Goal: Task Accomplishment & Management: Manage account settings

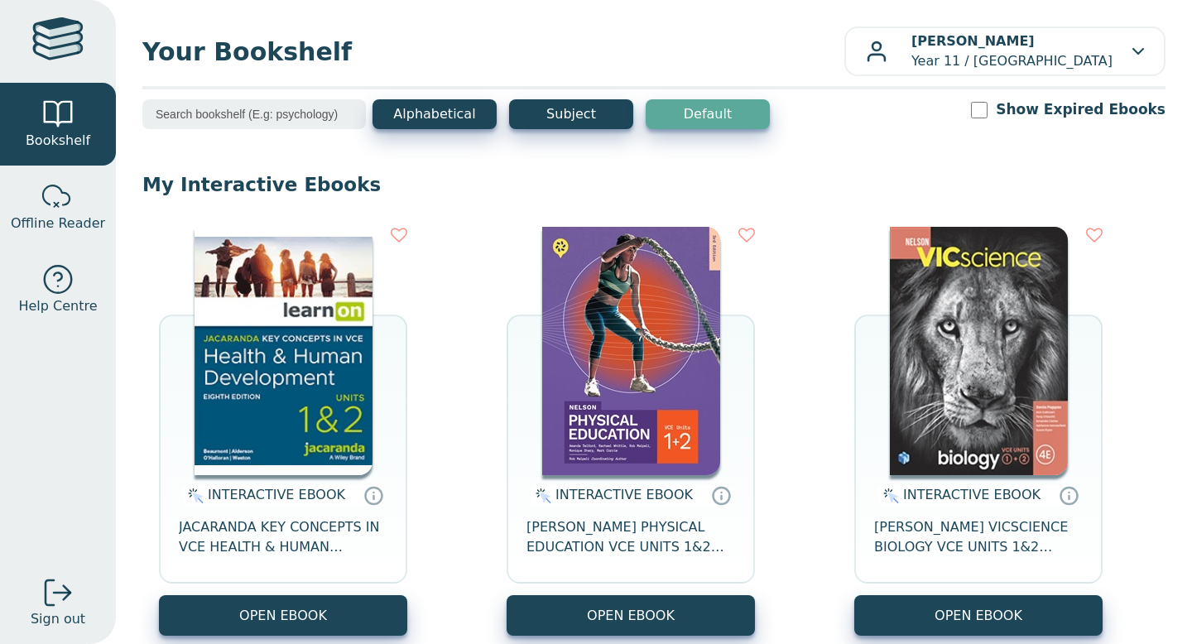
click at [1037, 108] on label "Show Expired Ebooks" at bounding box center [1081, 109] width 170 height 21
click at [988, 108] on input "Show Expired Ebooks" at bounding box center [979, 110] width 17 height 17
checkbox input "true"
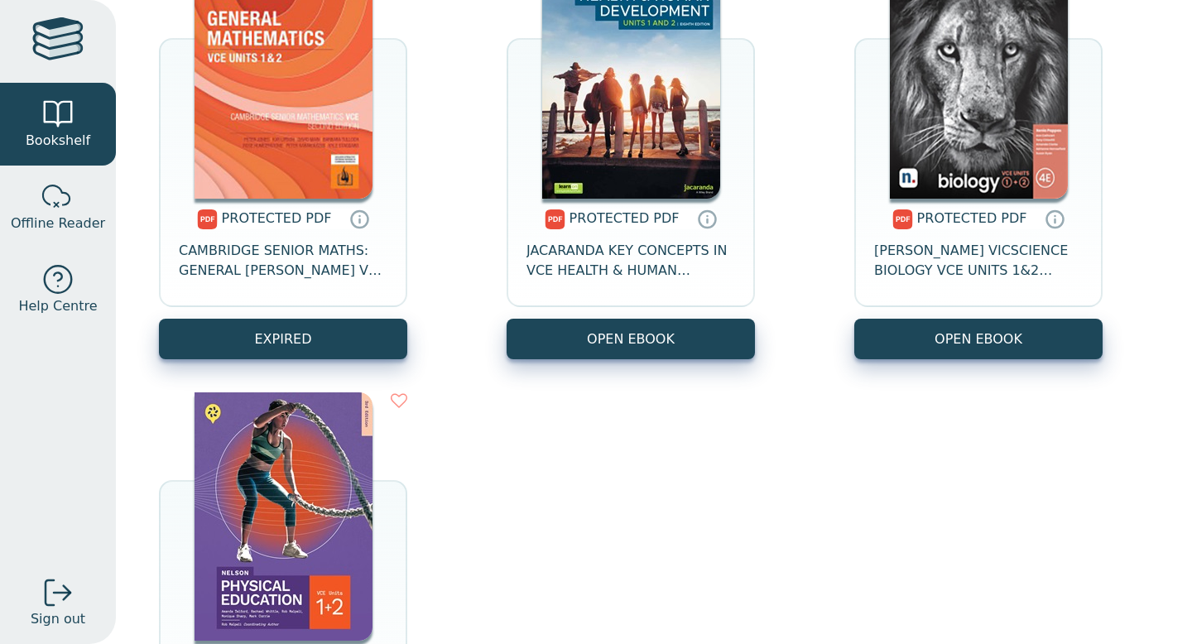
scroll to position [1042, 0]
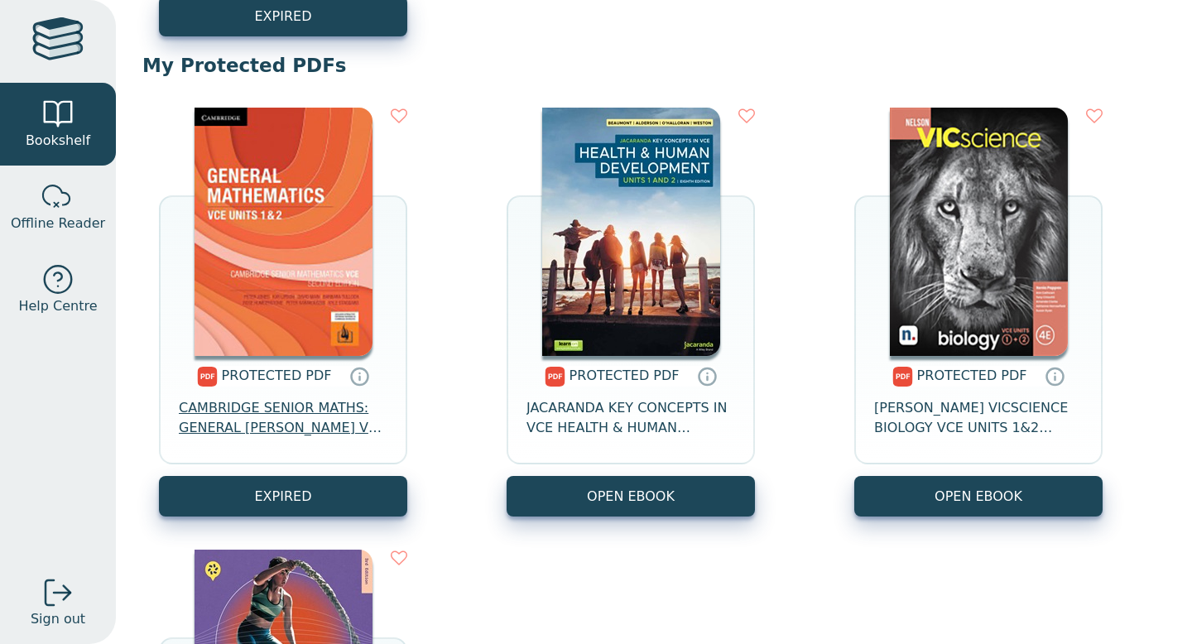
click at [316, 424] on span "CAMBRIDGE SENIOR MATHS: GENERAL [PERSON_NAME] VCE UNITS 1&2" at bounding box center [283, 418] width 209 height 40
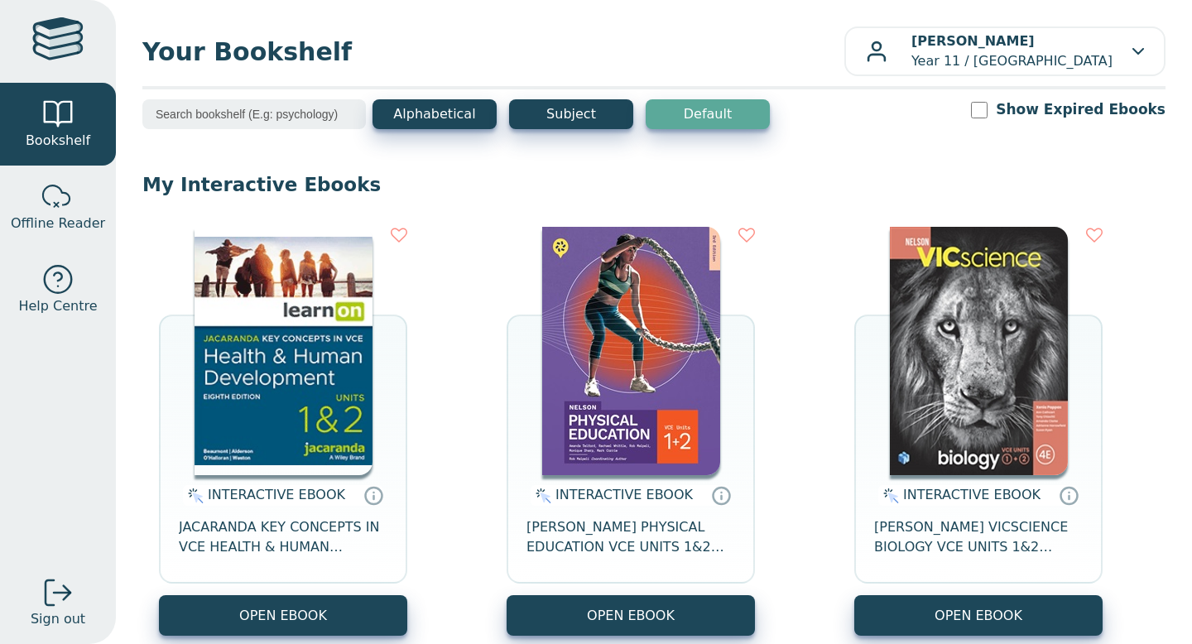
click at [988, 113] on input "Show Expired Ebooks" at bounding box center [979, 110] width 17 height 17
checkbox input "true"
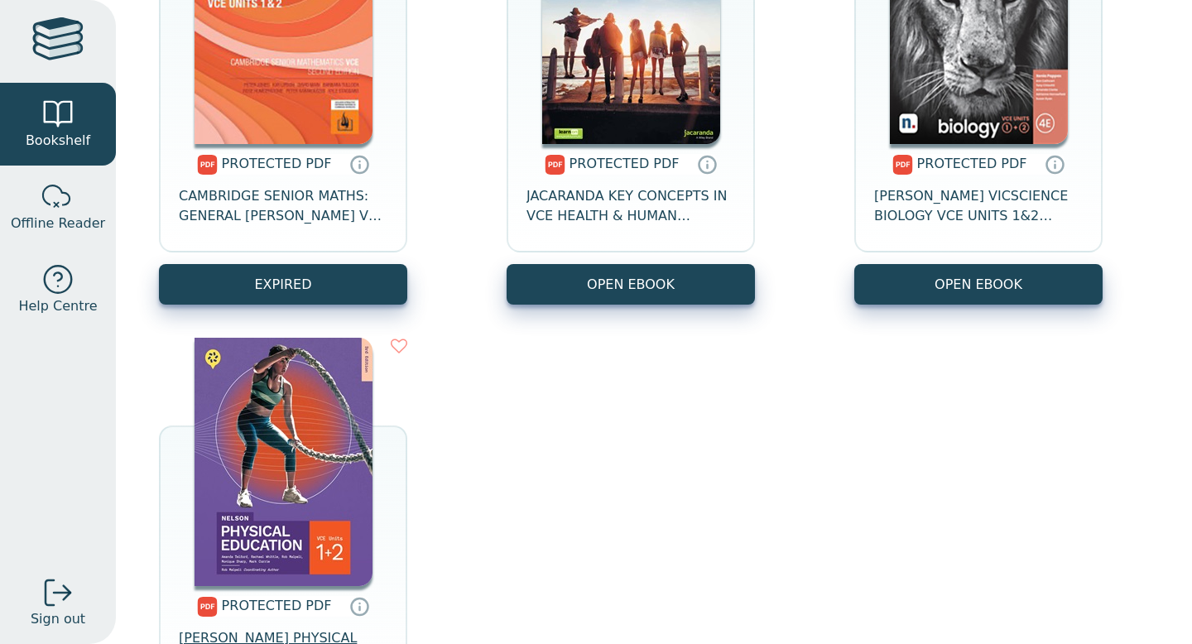
scroll to position [1253, 0]
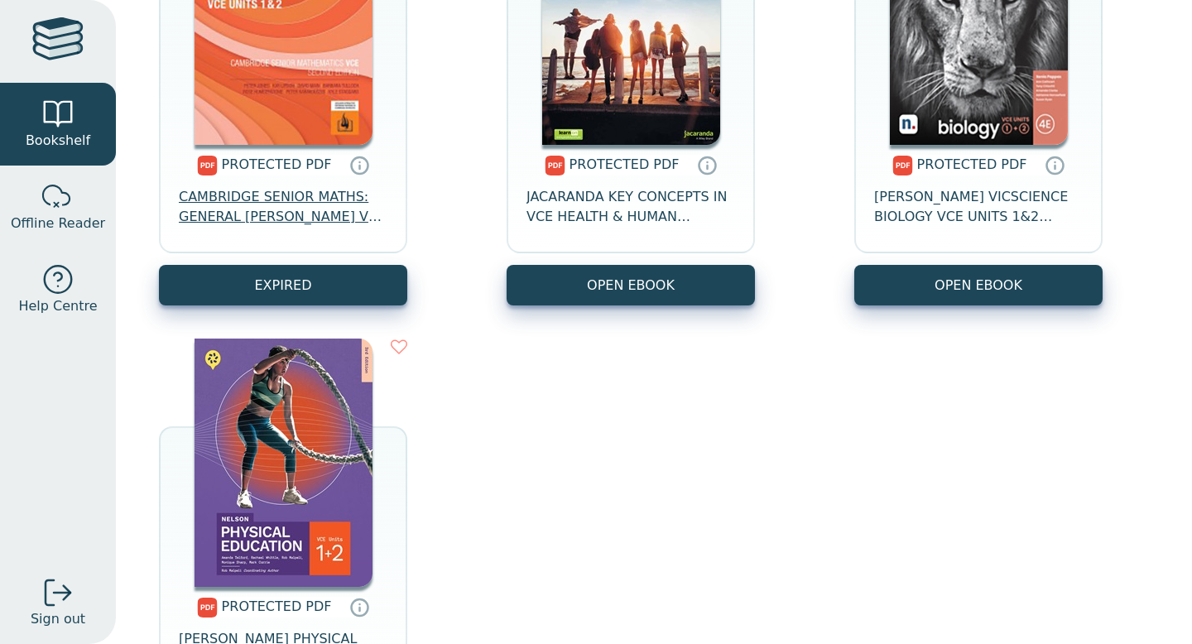
click at [282, 215] on span "CAMBRIDGE SENIOR MATHS: GENERAL [PERSON_NAME] VCE UNITS 1&2" at bounding box center [283, 207] width 209 height 40
